Goal: Task Accomplishment & Management: Manage account settings

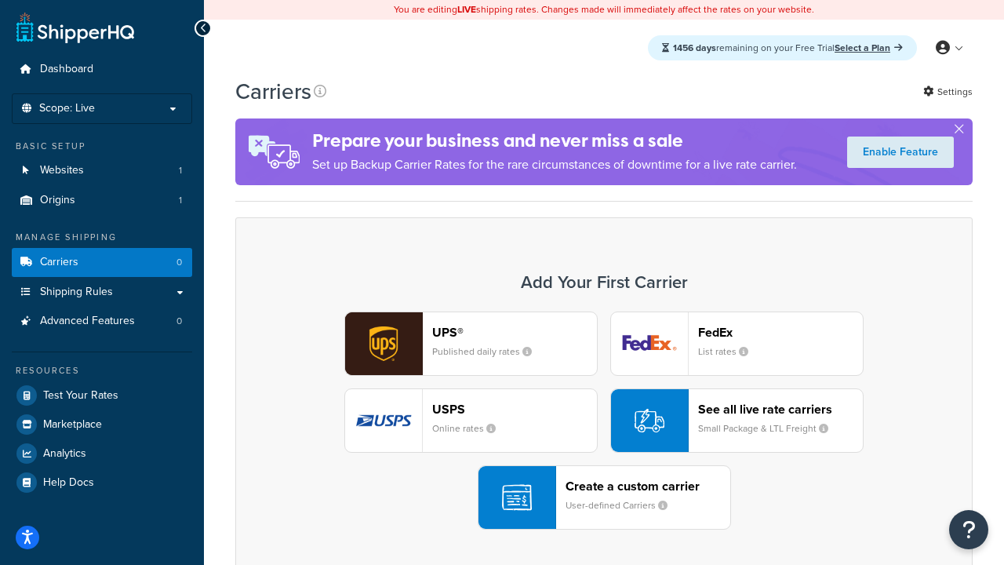
click at [604, 420] on div "UPS® Published daily rates FedEx List rates USPS Online rates See all live rate…" at bounding box center [604, 420] width 704 height 218
click at [780, 332] on header "FedEx" at bounding box center [780, 332] width 165 height 15
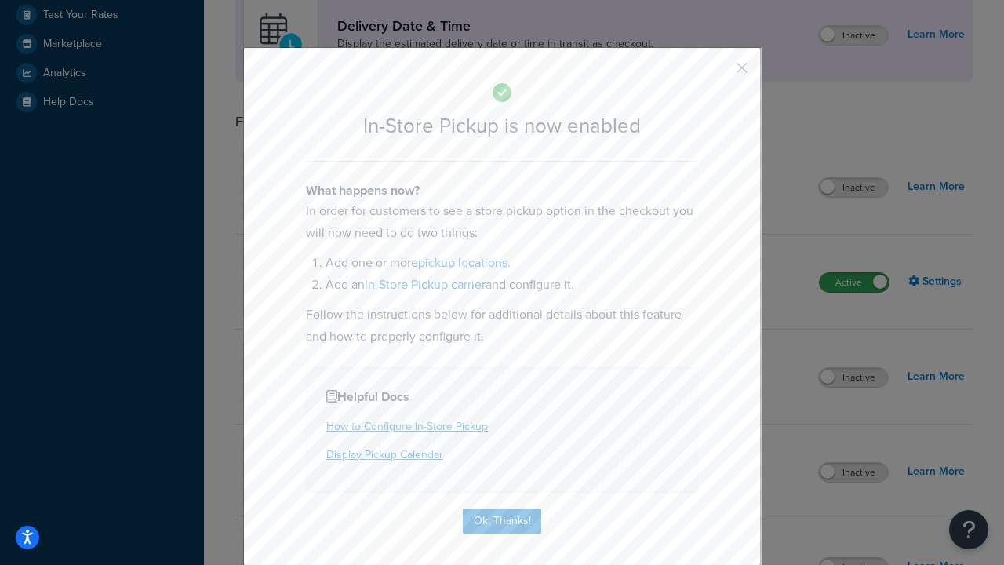
scroll to position [440, 0]
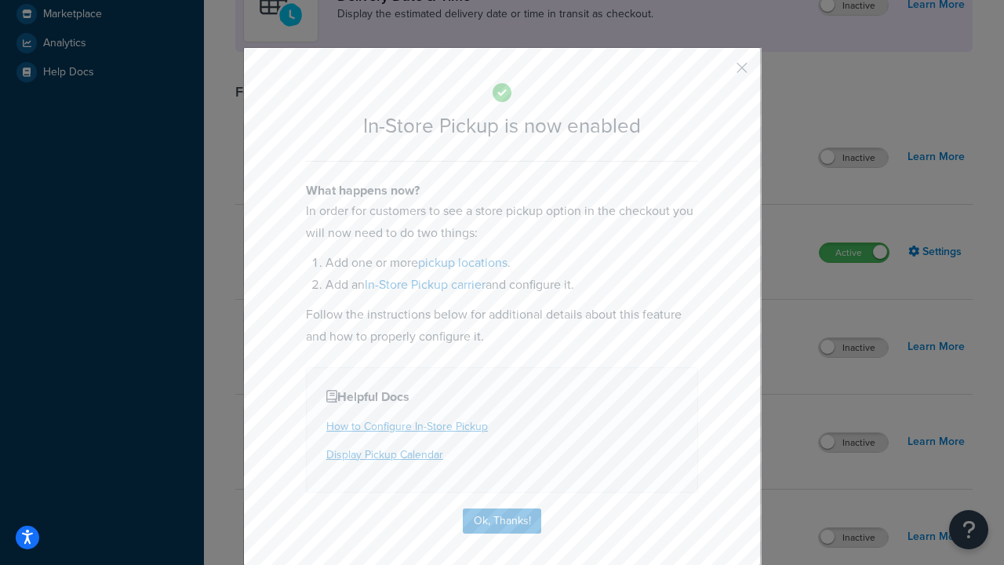
click at [718, 73] on button "button" at bounding box center [719, 73] width 4 height 4
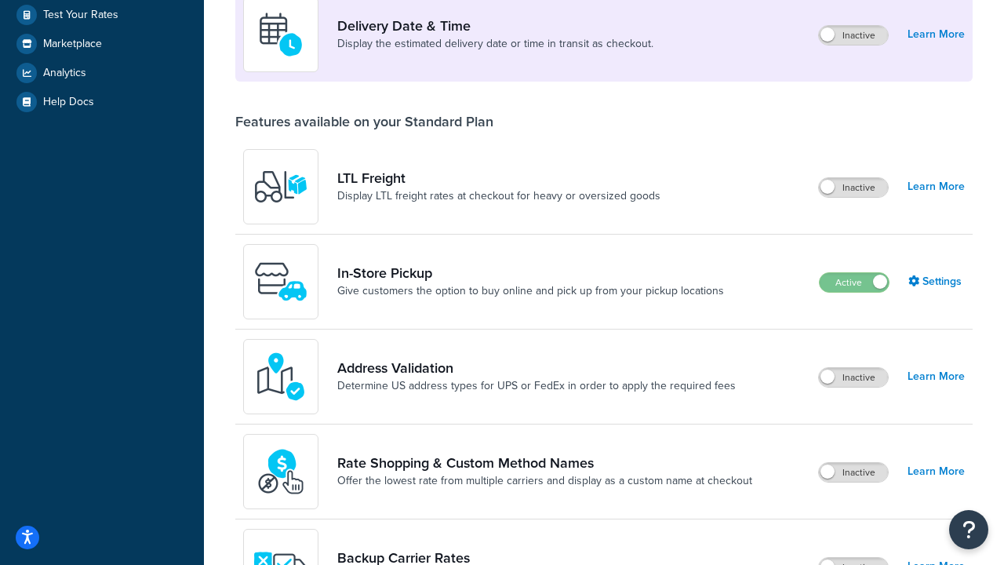
scroll to position [380, 0]
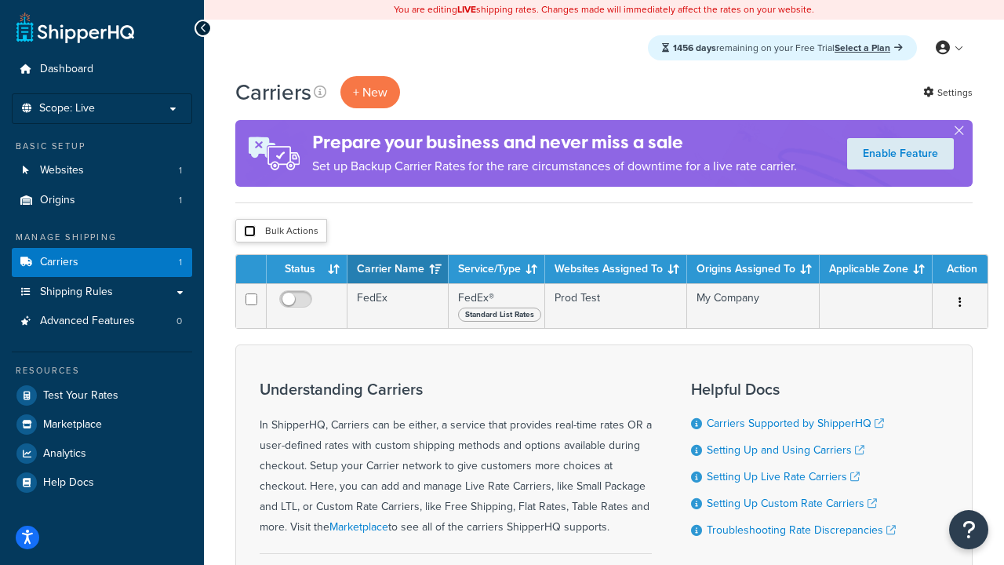
click at [249, 231] on input "checkbox" at bounding box center [250, 231] width 12 height 12
checkbox input "true"
click at [0, 0] on button "Delete" at bounding box center [0, 0] width 0 height 0
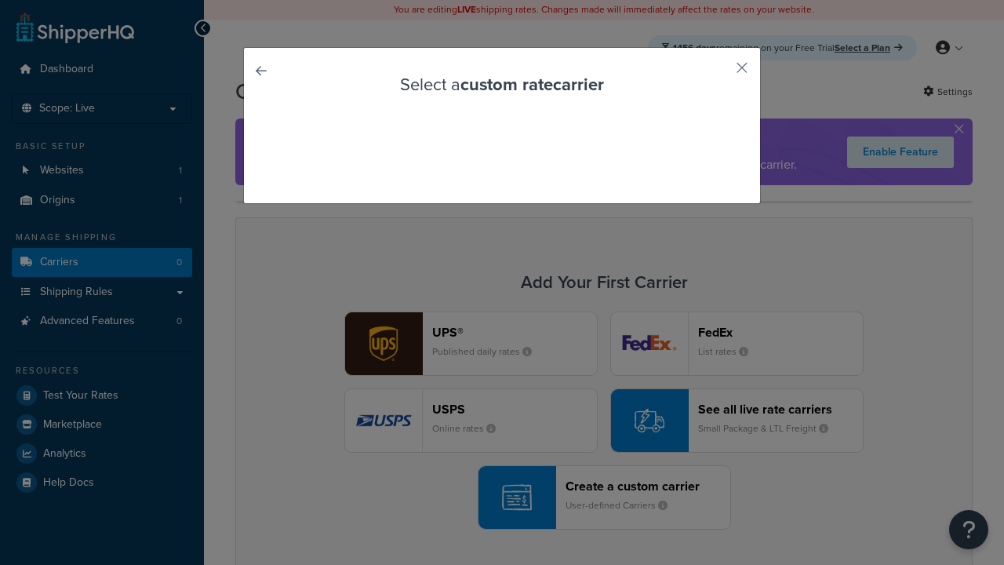
scroll to position [138, 0]
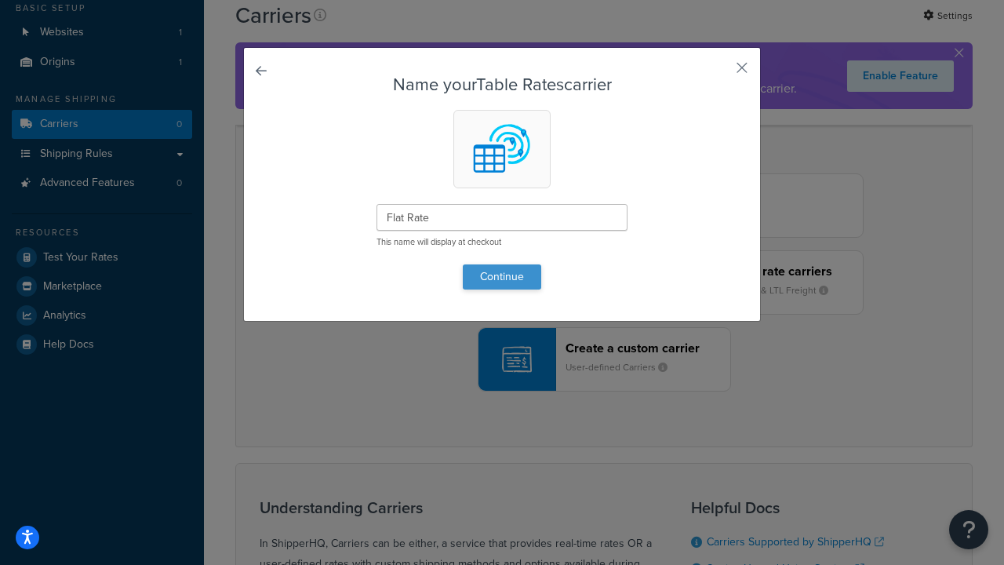
type input "Flat Rate"
click at [502, 276] on button "Continue" at bounding box center [502, 276] width 78 height 25
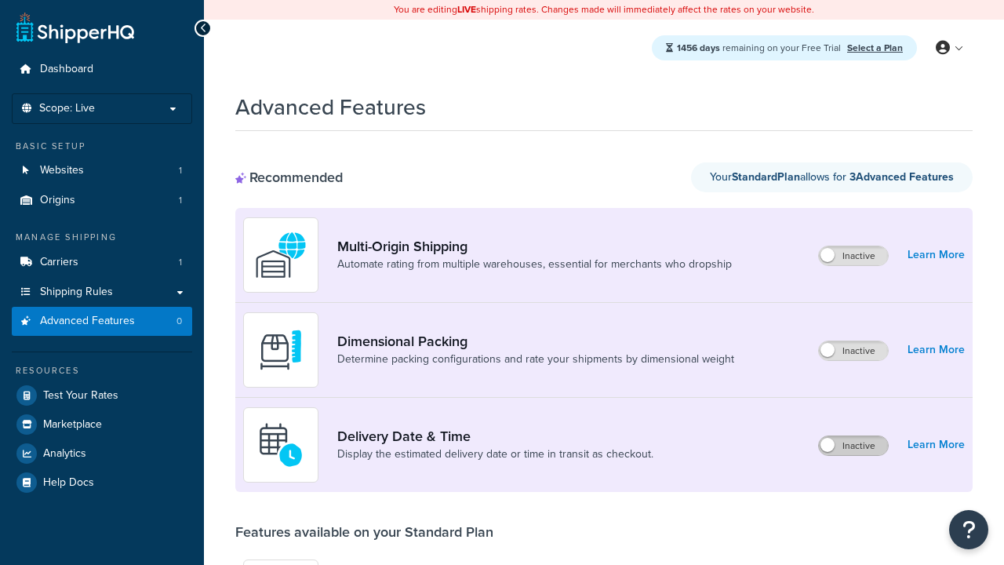
click at [853, 445] on label "Inactive" at bounding box center [853, 445] width 69 height 19
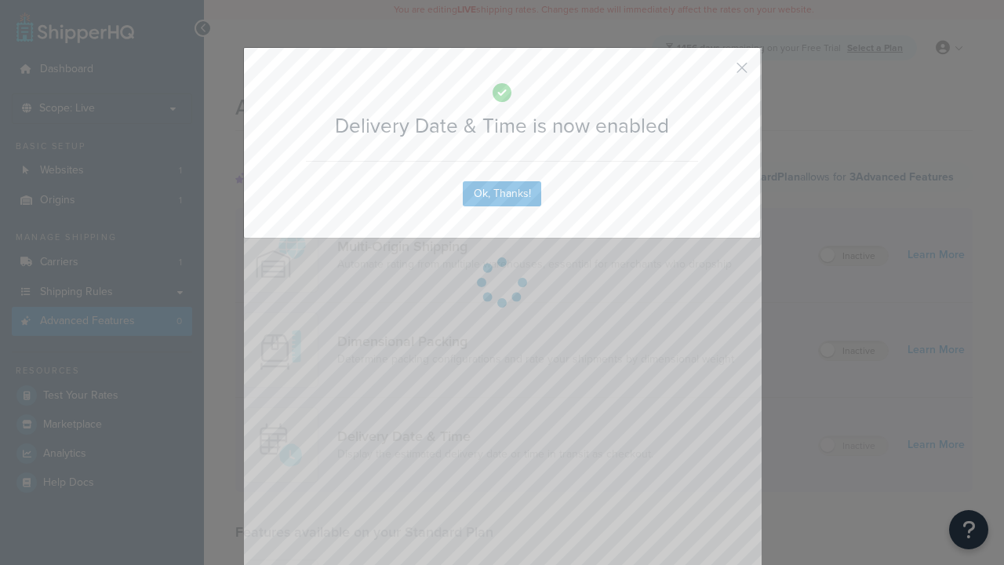
click at [718, 73] on button "button" at bounding box center [719, 73] width 4 height 4
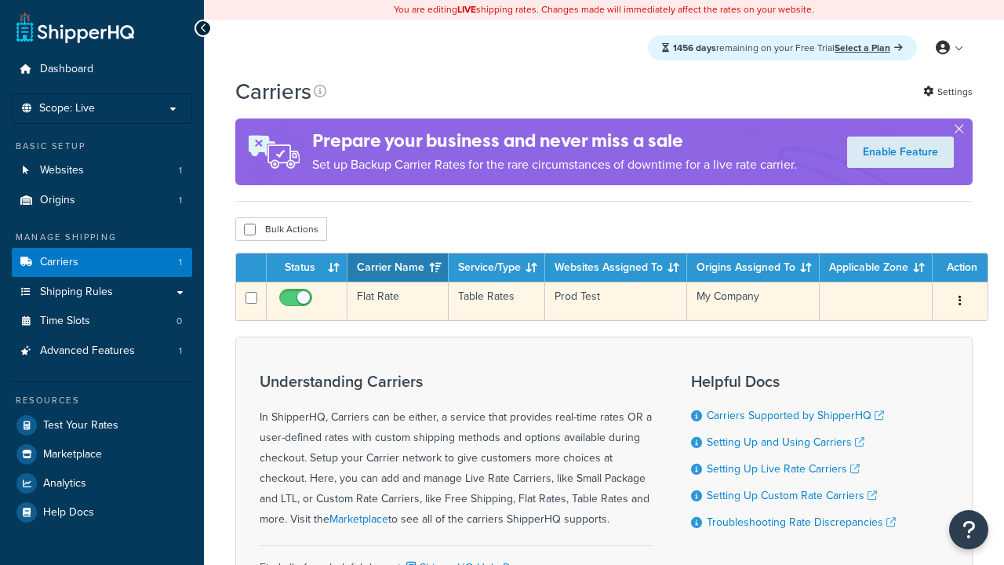
click at [398, 303] on td "Flat Rate" at bounding box center [397, 301] width 101 height 38
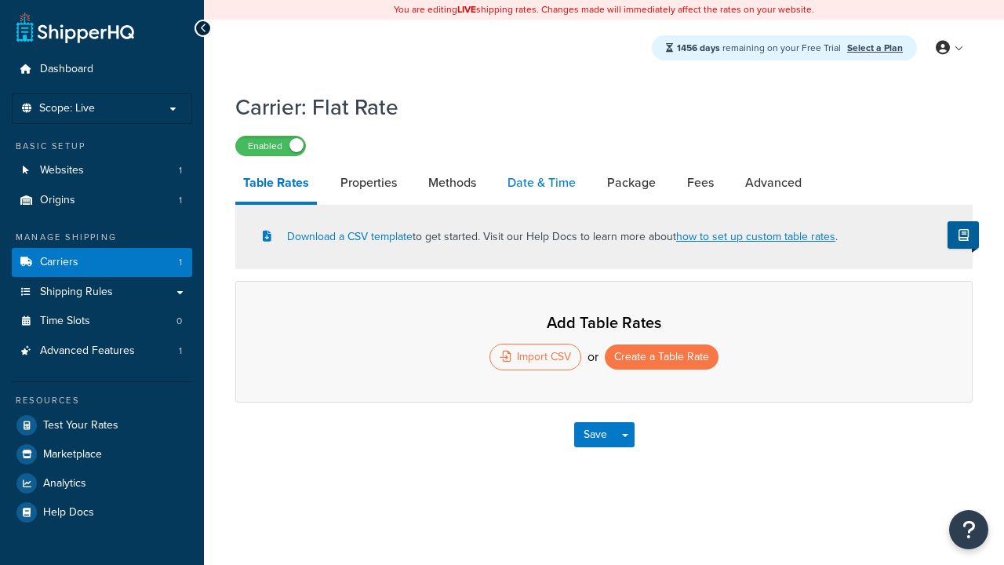
click at [541, 183] on link "Date & Time" at bounding box center [542, 183] width 84 height 38
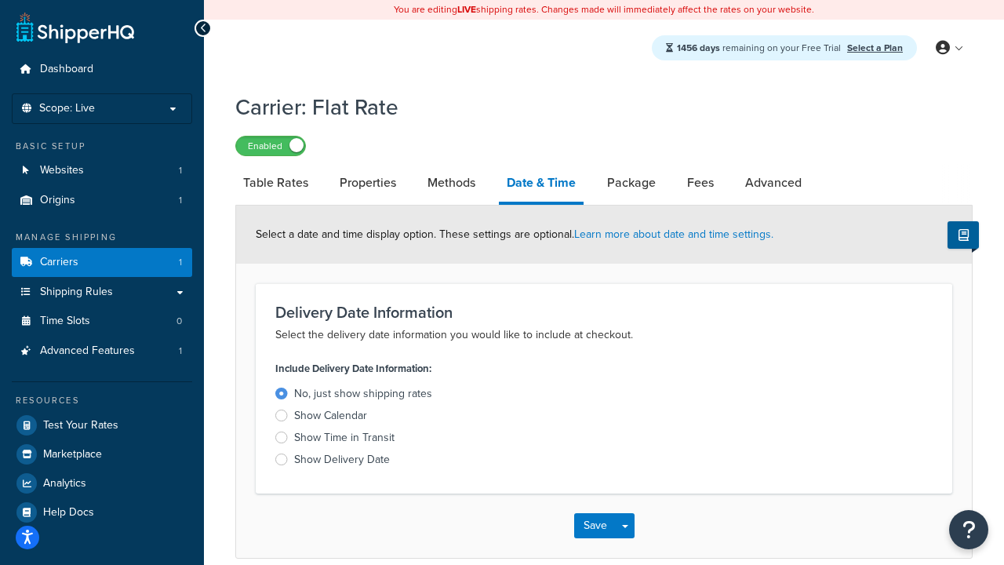
click at [330, 418] on div "Show Calendar" at bounding box center [330, 416] width 73 height 16
click at [0, 0] on input "Show Calendar" at bounding box center [0, 0] width 0 height 0
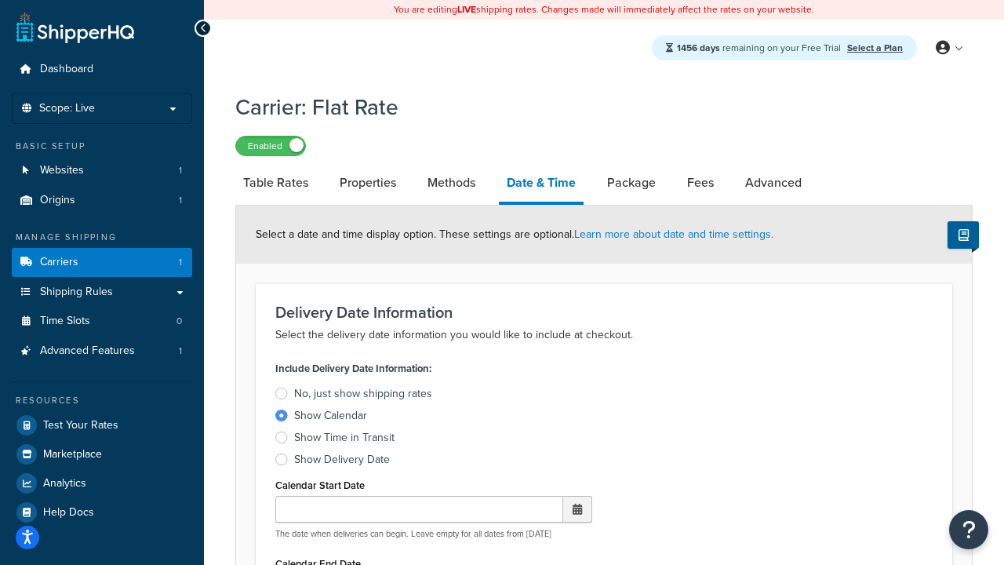
click at [330, 418] on div "Show Calendar" at bounding box center [330, 416] width 73 height 16
click at [0, 0] on input "Show Calendar" at bounding box center [0, 0] width 0 height 0
type input "[DATE]"
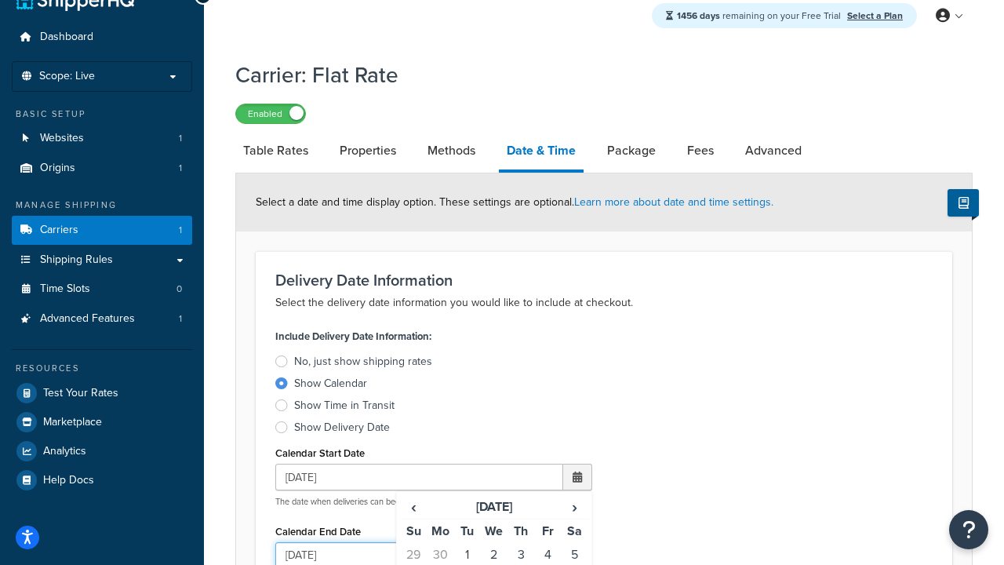
type input "[DATE]"
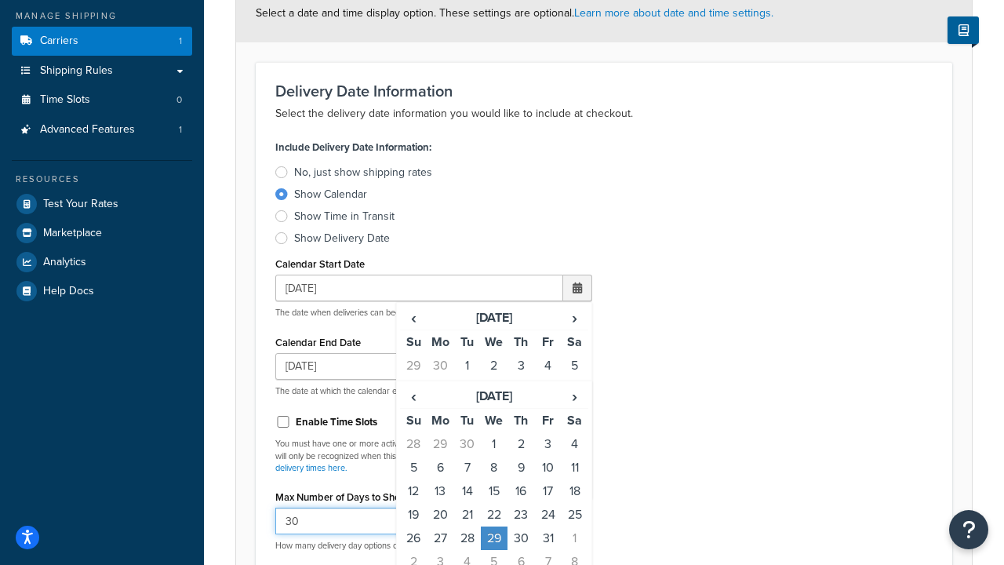
type input "30"
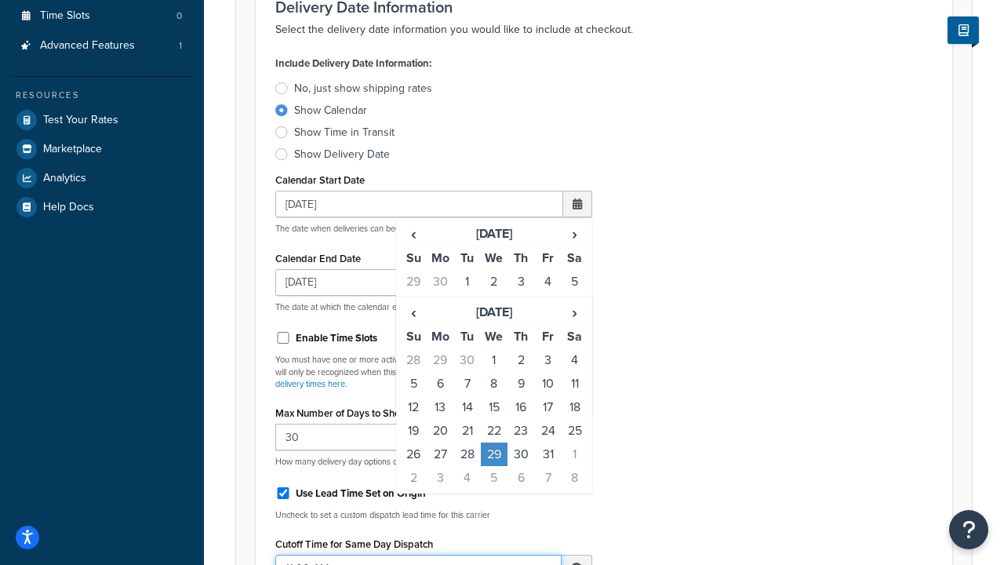
type input "11:00 AM"
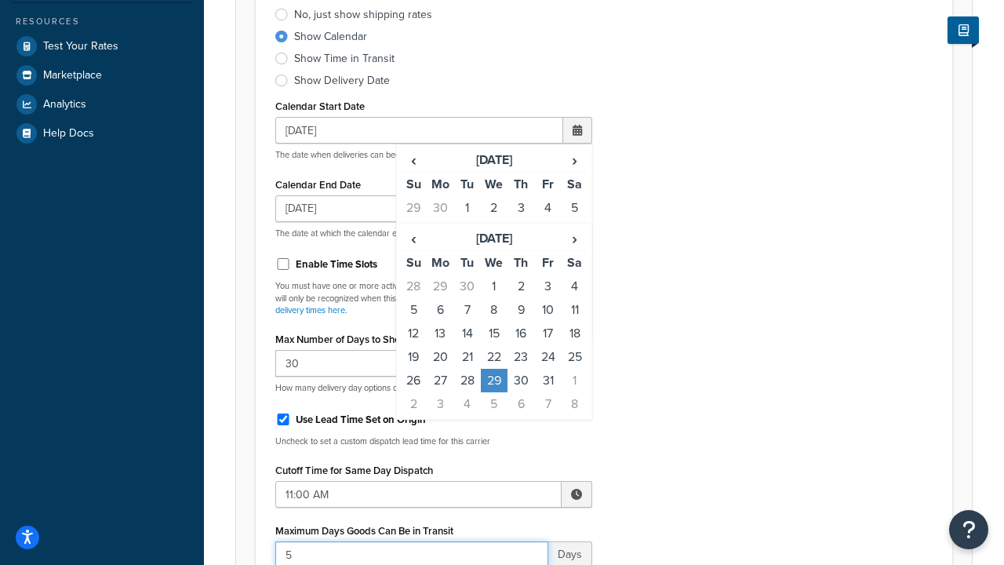
type input "5"
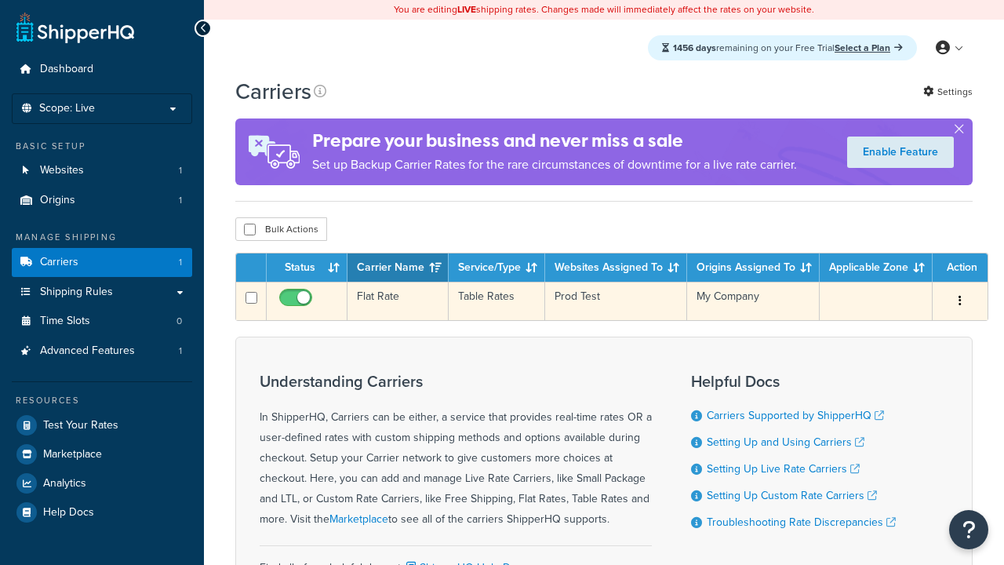
click at [398, 301] on td "Flat Rate" at bounding box center [397, 301] width 101 height 38
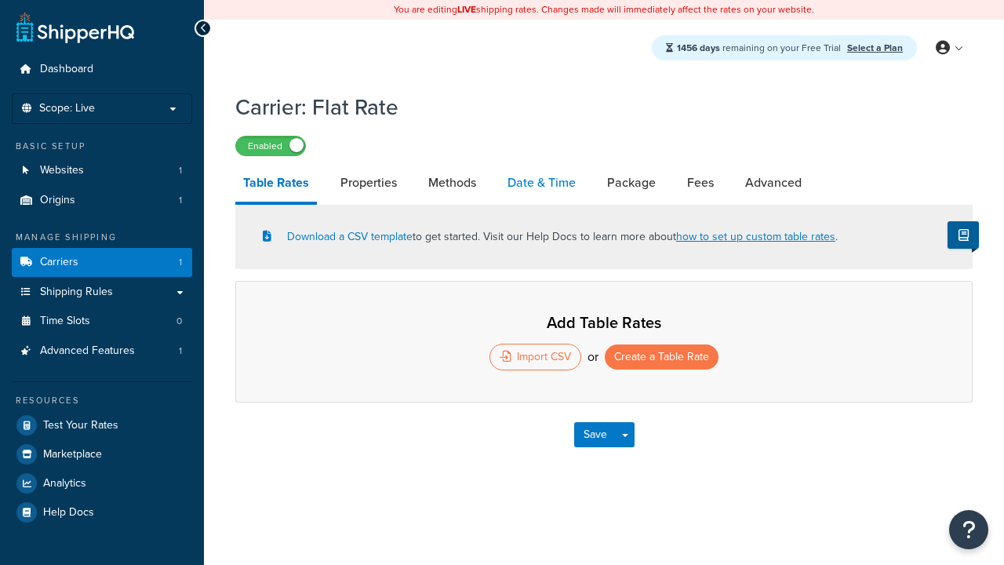
click at [541, 183] on link "Date & Time" at bounding box center [542, 183] width 84 height 38
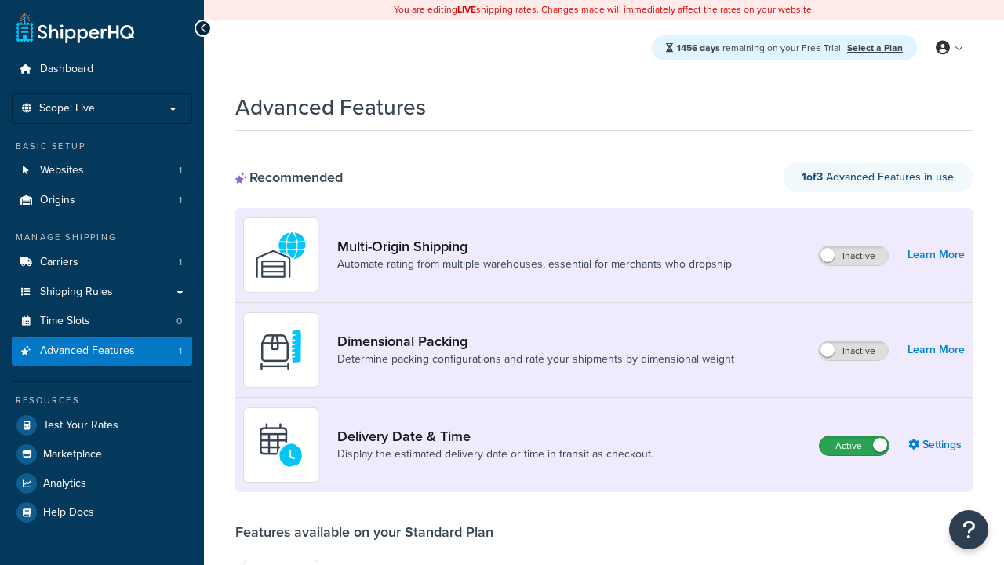
click at [854, 445] on label "Active" at bounding box center [853, 445] width 69 height 19
